Goal: Check status: Check status

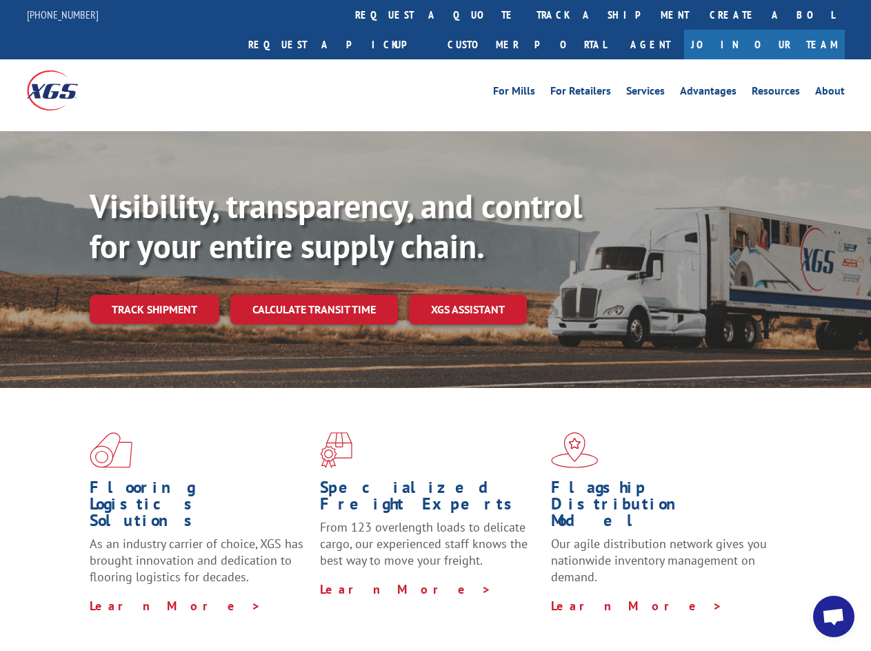
click at [435, 325] on div "Visibility, transparency, and control for your entire supply chain. Track shipm…" at bounding box center [481, 282] width 782 height 192
click at [526, 14] on link "track a shipment" at bounding box center [612, 15] width 173 height 30
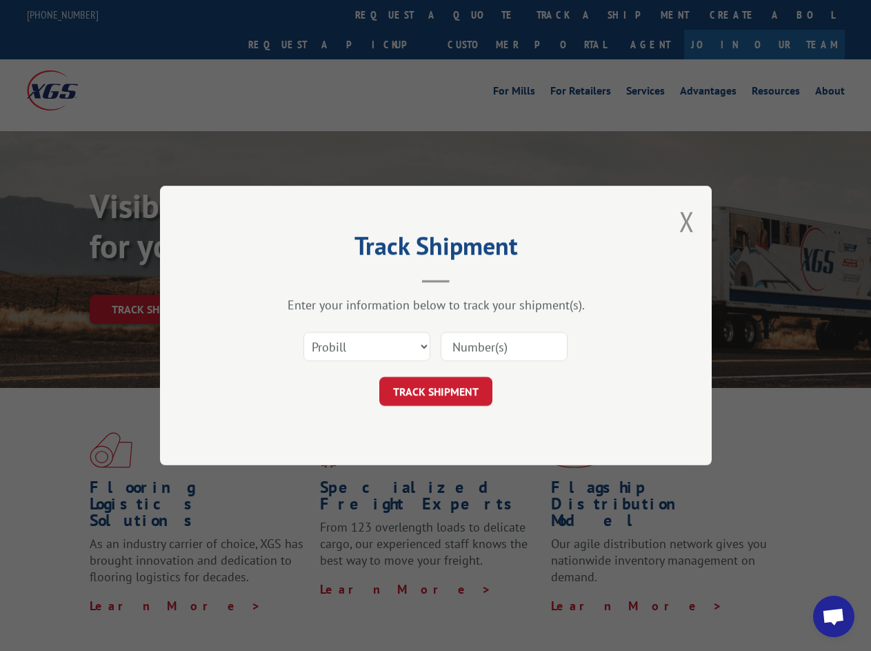
click at [481, 14] on div "Track Shipment Enter your information below to track your shipment(s). Select c…" at bounding box center [435, 325] width 871 height 651
click at [568, 14] on div "Track Shipment Enter your information below to track your shipment(s). Select c…" at bounding box center [435, 325] width 871 height 651
click at [154, 279] on div "Track Shipment Enter your information below to track your shipment(s). Select c…" at bounding box center [435, 325] width 871 height 651
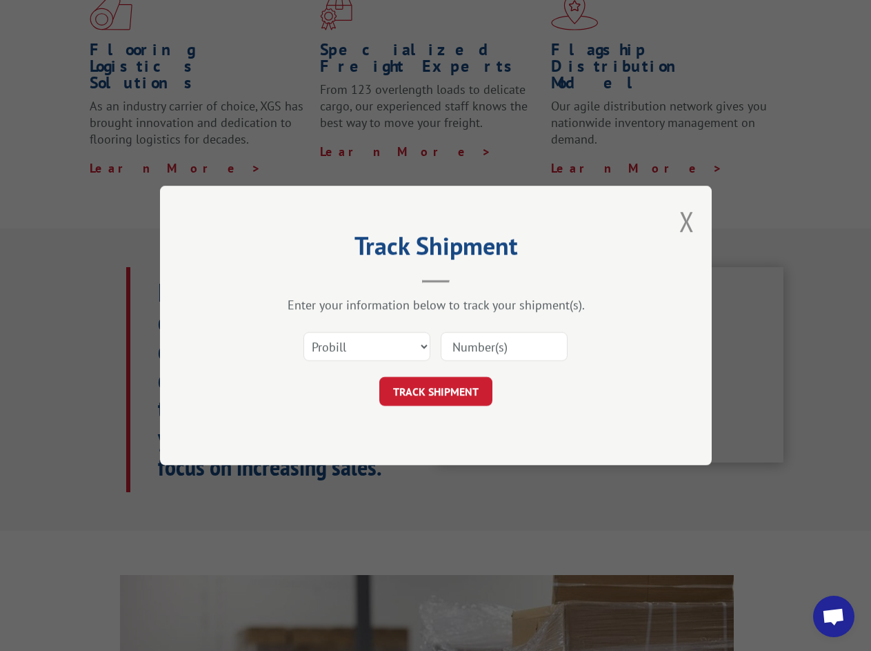
click at [313, 279] on header "Track Shipment" at bounding box center [436, 259] width 414 height 47
click at [468, 279] on header "Track Shipment" at bounding box center [436, 259] width 414 height 47
click at [834, 616] on span "Open chat" at bounding box center [833, 617] width 23 height 19
